Goal: Task Accomplishment & Management: Complete application form

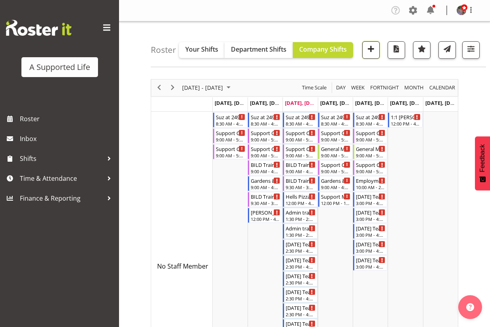
click at [375, 47] on span "button" at bounding box center [371, 49] width 10 height 10
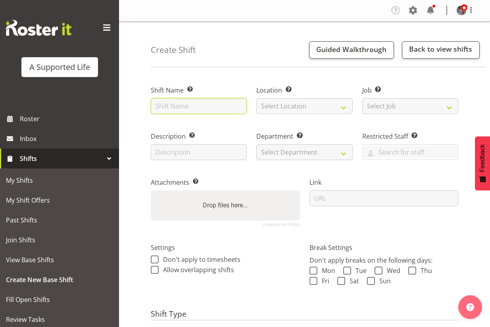
click at [202, 105] on input "text" at bounding box center [199, 106] width 96 height 16
type input "Sharepoint training & Meeting w/ [PERSON_NAME]"
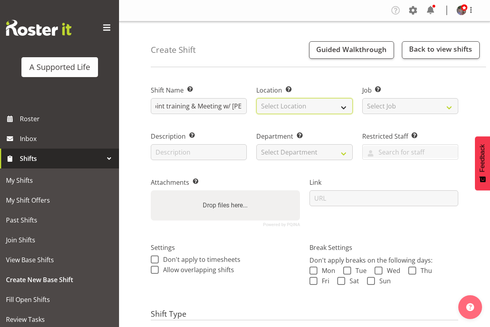
scroll to position [0, 0]
click at [264, 100] on select "Select Location 1.241 Edmonton Road 1/23 Taitua Drive 102 Lincoln Road 12b Cole…" at bounding box center [304, 106] width 96 height 16
select select "490"
click at [256, 98] on select "Select Location 1.241 Edmonton Road 1/23 Taitua Drive 102 Lincoln Road 12b Cole…" at bounding box center [304, 106] width 96 height 16
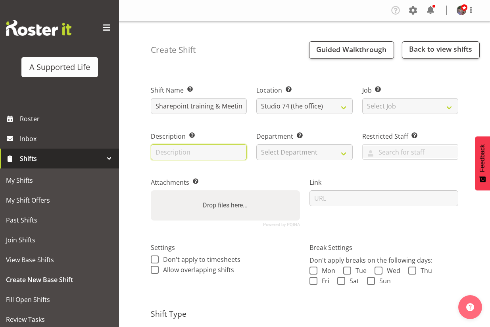
click at [210, 157] on input "text" at bounding box center [199, 152] width 96 height 16
type input "A"
type input "Meeting with Rebecca and Lisa"
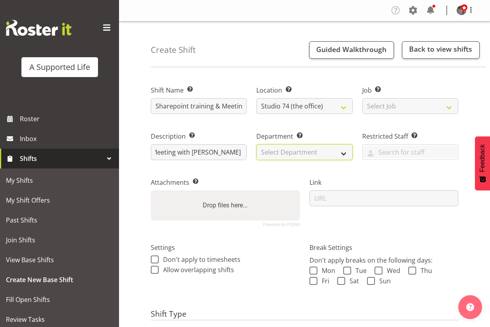
scroll to position [0, 0]
click at [332, 150] on select "Select Department Direct Support Office Crew Other two4nine" at bounding box center [304, 152] width 96 height 16
select select "564"
click at [256, 144] on select "Select Department Direct Support Office Crew Other two4nine" at bounding box center [304, 152] width 96 height 16
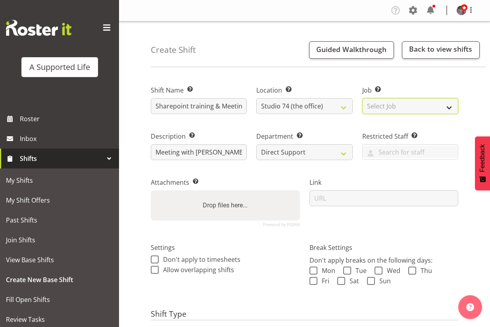
click at [397, 109] on select "Select Job Create new job Accounts and Payroll Admin Support Aspirations and Su…" at bounding box center [410, 106] width 96 height 16
select select "4112"
click at [362, 98] on select "Select Job Create new job Accounts and Payroll Admin Support Aspirations and Su…" at bounding box center [410, 106] width 96 height 16
click at [212, 271] on span "Allow overlapping shifts" at bounding box center [196, 270] width 75 height 8
click at [156, 271] on input "Allow overlapping shifts" at bounding box center [153, 269] width 5 height 5
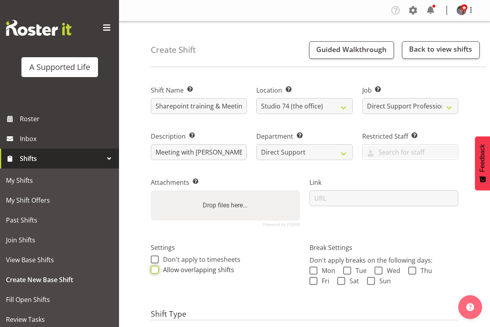
checkbox input "true"
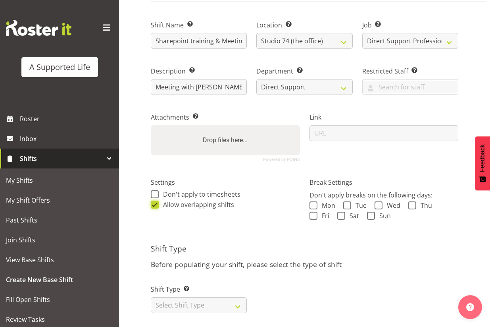
scroll to position [76, 0]
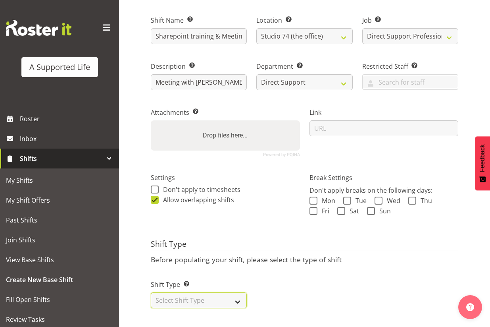
click at [220, 292] on select "Select Shift Type One Off Shift Recurring Shift Rotating Shift" at bounding box center [199, 300] width 96 height 16
select select "one_off"
click at [151, 292] on select "Select Shift Type One Off Shift Recurring Shift Rotating Shift" at bounding box center [199, 300] width 96 height 16
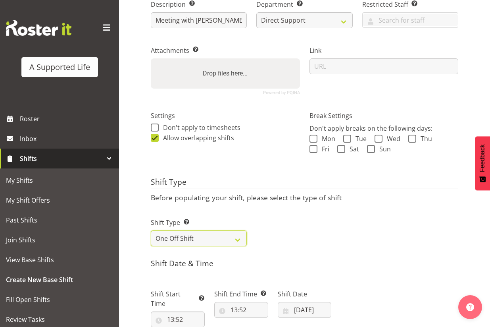
scroll to position [155, 0]
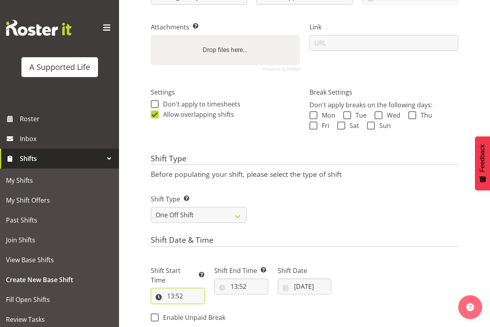
click at [178, 296] on input "13:52" at bounding box center [178, 296] width 54 height 16
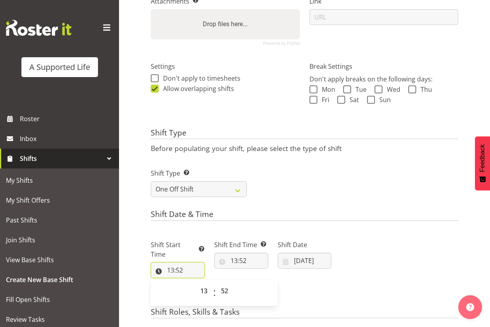
scroll to position [195, 0]
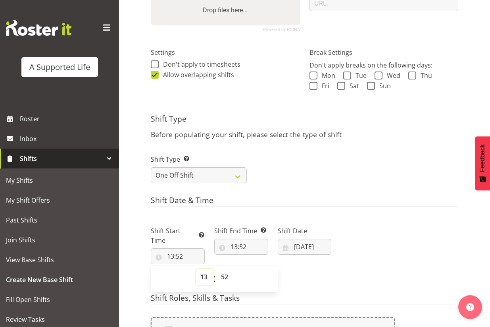
click at [204, 279] on select "00 01 02 03 04 05 06 07 08 09 10 11 12 13 14 15 16 17 18 19 20 21 22 23" at bounding box center [205, 277] width 18 height 16
click at [196, 269] on select "00 01 02 03 04 05 06 07 08 09 10 11 12 13 14 15 16 17 18 19 20 21 22 23" at bounding box center [205, 277] width 18 height 16
click at [223, 275] on select "00 01 02 03 04 05 06 07 08 09 10 11 12 13 14 15 16 17 18 19 20 21 22 23 24 25 2…" at bounding box center [226, 277] width 18 height 16
select select "0"
click at [217, 269] on select "00 01 02 03 04 05 06 07 08 09 10 11 12 13 14 15 16 17 18 19 20 21 22 23 24 25 2…" at bounding box center [226, 277] width 18 height 16
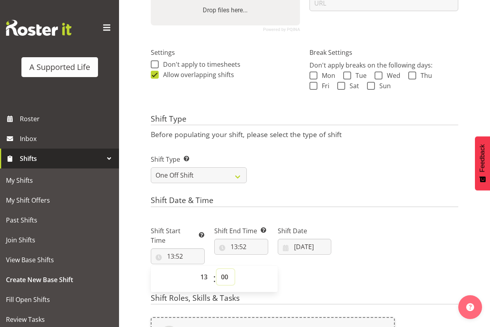
type input "13:00"
click at [239, 246] on input "13:52" at bounding box center [241, 247] width 54 height 16
click at [263, 265] on select "00 01 02 03 04 05 06 07 08 09 10 11 12 13 14 15 16 17 18 19 20 21 22 23" at bounding box center [269, 267] width 18 height 16
select select "14"
click at [260, 259] on select "00 01 02 03 04 05 06 07 08 09 10 11 12 13 14 15 16 17 18 19 20 21 22 23" at bounding box center [269, 267] width 18 height 16
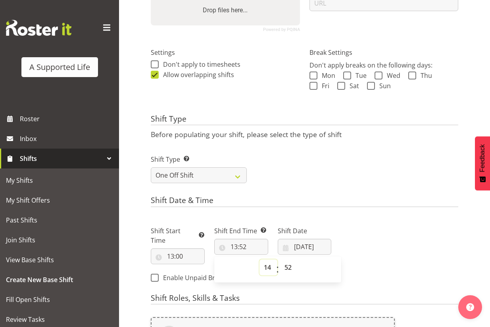
type input "14:52"
click at [285, 268] on select "00 01 02 03 04 05 06 07 08 09 10 11 12 13 14 15 16 17 18 19 20 21 22 23 24 25 2…" at bounding box center [289, 267] width 18 height 16
select select "30"
click at [280, 259] on select "00 01 02 03 04 05 06 07 08 09 10 11 12 13 14 15 16 17 18 19 20 21 22 23 24 25 2…" at bounding box center [289, 267] width 18 height 16
type input "14:30"
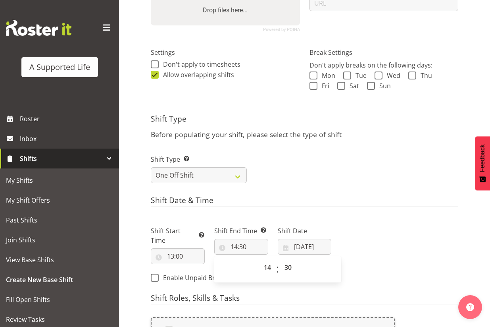
click at [337, 259] on div "00 01 02 03 04 05 06 07 08 09 10 11 12 13 14 15 16 17 18 19 20 21 22 23 : 00 01…" at bounding box center [277, 269] width 127 height 20
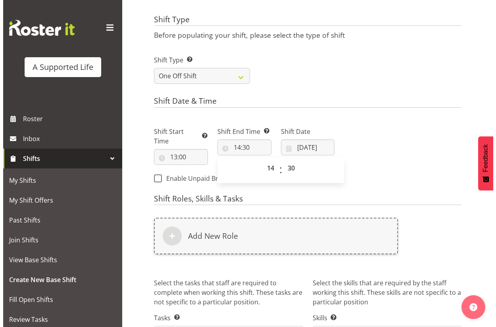
scroll to position [314, 0]
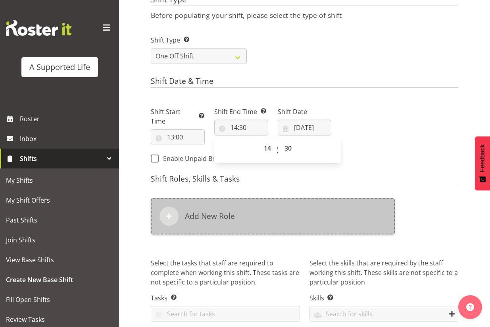
click at [239, 218] on div "Add New Role" at bounding box center [273, 216] width 244 height 37
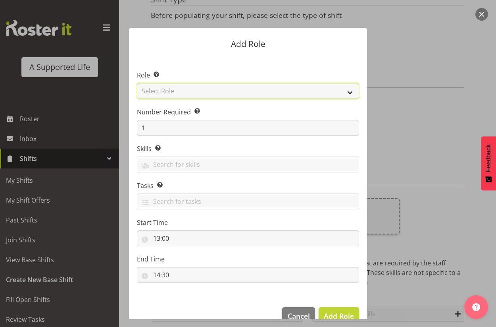
click at [199, 94] on select "Select Role Accounts and Payroll Admin Support Aspirations & Support Facilitato…" at bounding box center [248, 91] width 222 height 16
select select "519"
click at [137, 83] on select "Select Role Accounts and Payroll Admin Support Aspirations & Support Facilitato…" at bounding box center [248, 91] width 222 height 16
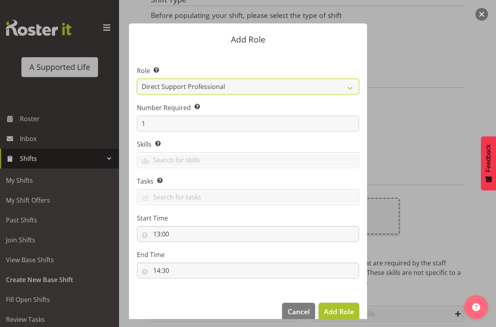
scroll to position [17, 0]
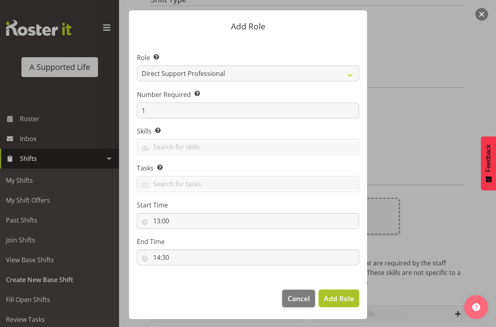
click at [353, 294] on button "Add Role" at bounding box center [339, 297] width 40 height 17
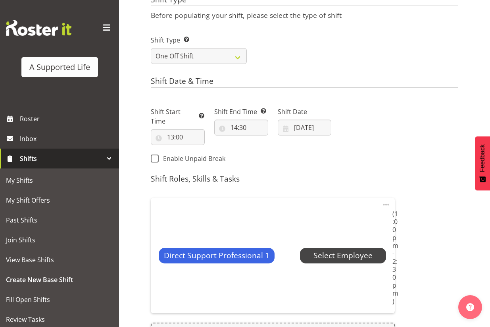
click at [363, 259] on span "Select Employee" at bounding box center [343, 256] width 59 height 12
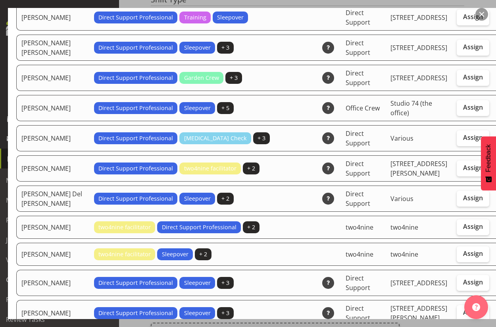
scroll to position [0, 0]
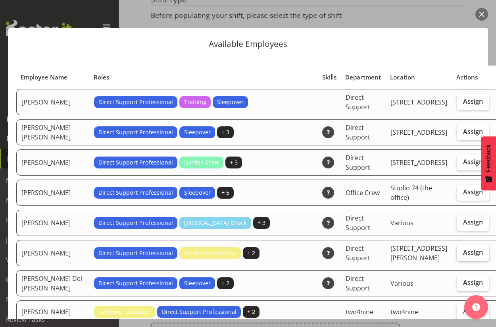
click at [457, 261] on label "Assign" at bounding box center [473, 253] width 33 height 16
click at [457, 255] on input "Assign" at bounding box center [459, 252] width 5 height 5
checkbox input "true"
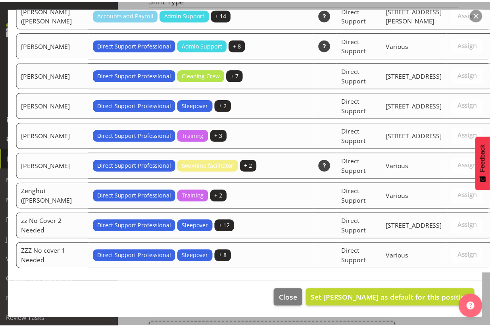
scroll to position [2451, 0]
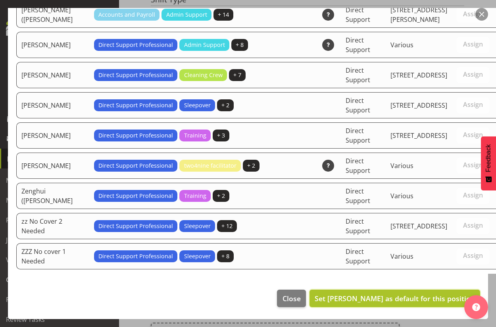
click at [424, 297] on span "Set Amy Yang as default for this position" at bounding box center [395, 298] width 160 height 10
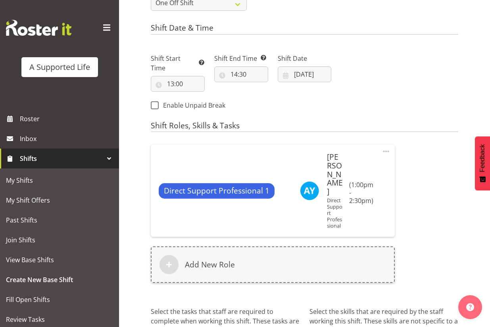
scroll to position [433, 0]
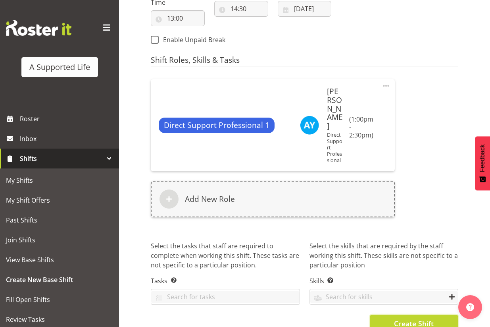
click at [420, 318] on span "Create Shift" at bounding box center [414, 323] width 40 height 10
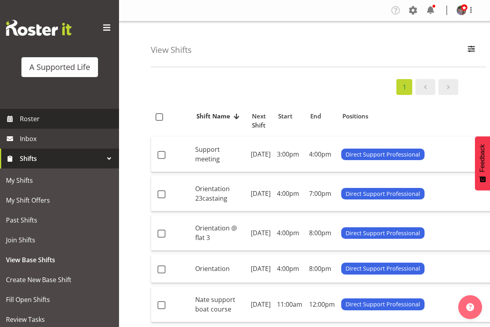
click at [43, 114] on span "Roster" at bounding box center [67, 119] width 95 height 12
